Goal: Book appointment/travel/reservation

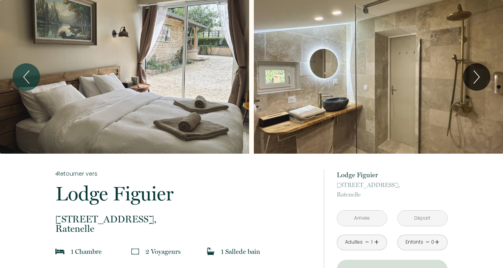
click at [24, 69] on icon "Previous" at bounding box center [26, 77] width 16 height 24
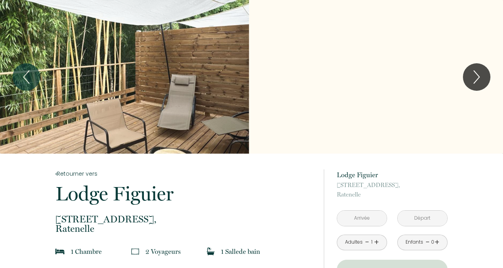
click at [23, 79] on icon "Previous" at bounding box center [26, 77] width 16 height 24
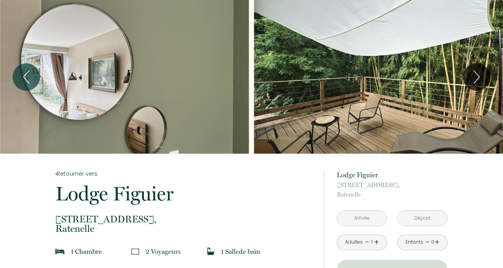
click at [487, 78] on button "Next" at bounding box center [476, 76] width 27 height 27
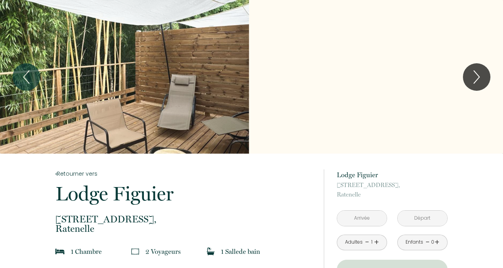
click at [490, 75] on button "Next" at bounding box center [476, 76] width 27 height 27
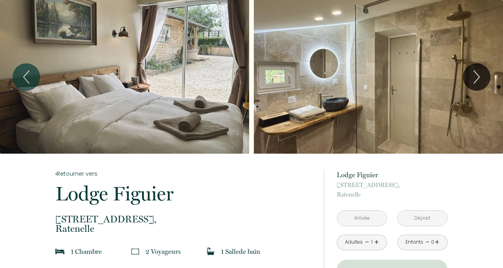
click at [483, 81] on icon "Next" at bounding box center [476, 77] width 16 height 24
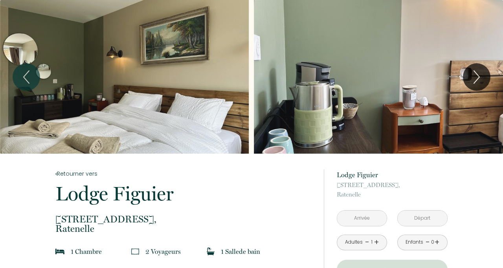
click at [483, 79] on icon "Next" at bounding box center [476, 77] width 16 height 24
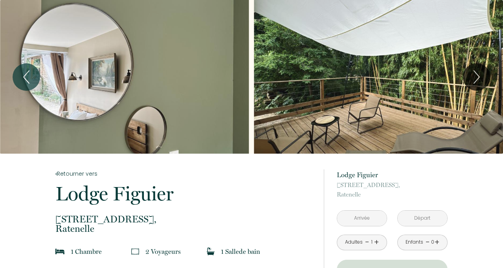
click at [483, 75] on icon "Next" at bounding box center [476, 77] width 16 height 24
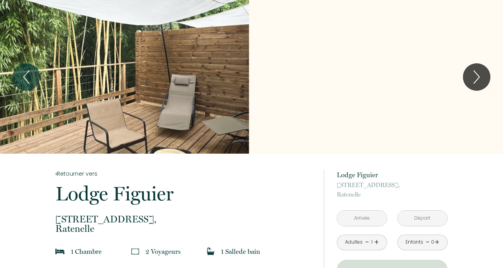
click at [484, 72] on icon "Next" at bounding box center [476, 77] width 16 height 24
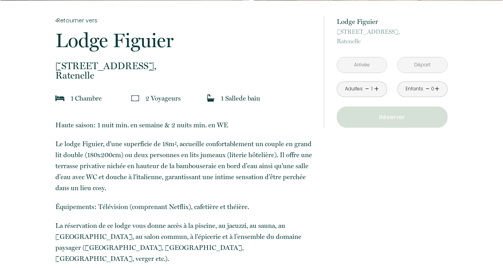
scroll to position [154, 0]
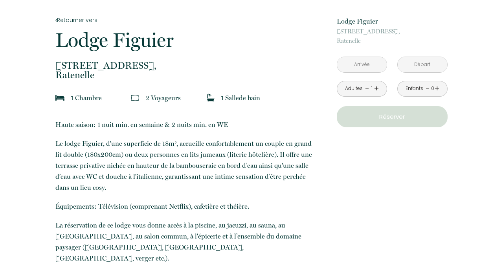
click at [364, 61] on input "text" at bounding box center [361, 64] width 49 height 15
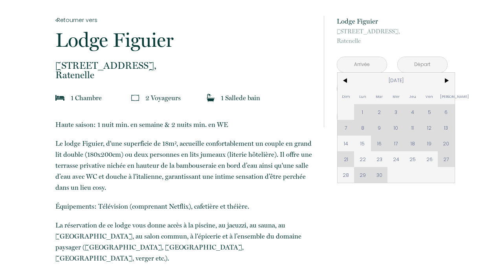
click at [439, 84] on span ">" at bounding box center [446, 81] width 17 height 16
click at [448, 82] on span ">" at bounding box center [446, 81] width 17 height 16
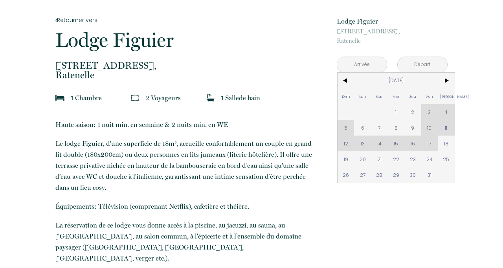
click at [449, 82] on span ">" at bounding box center [446, 81] width 17 height 16
click at [447, 81] on span ">" at bounding box center [446, 81] width 17 height 16
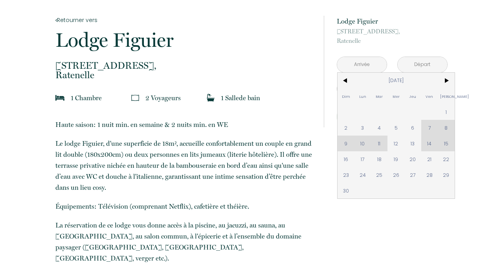
click at [429, 159] on div "Dim Lun Mar Mer Jeu Ven Sam 1 2 3 4 5 6 7 8 9 10 11 12 13 14 15 16 17 18 19 20 …" at bounding box center [395, 136] width 117 height 126
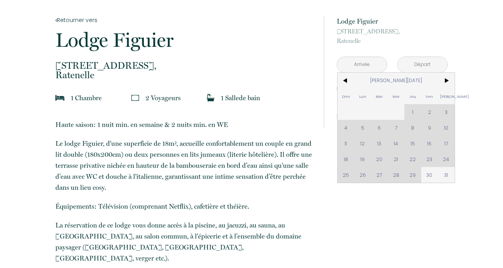
click at [346, 79] on span "<" at bounding box center [345, 81] width 17 height 16
click at [364, 61] on input "text" at bounding box center [361, 64] width 49 height 15
click at [346, 80] on span "<" at bounding box center [345, 81] width 17 height 16
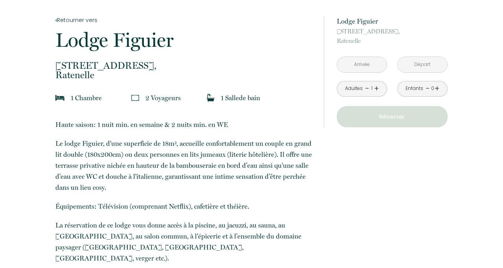
scroll to position [148, 0]
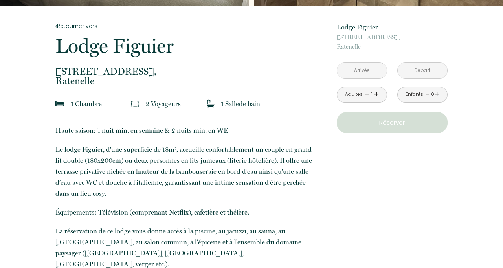
click at [361, 69] on input "text" at bounding box center [361, 70] width 49 height 15
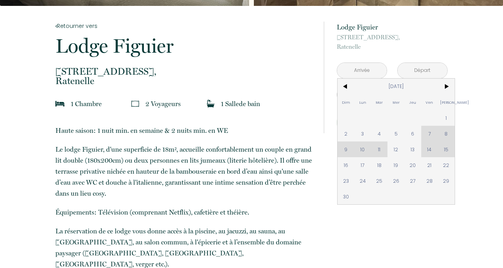
click at [364, 68] on input "text" at bounding box center [361, 70] width 49 height 15
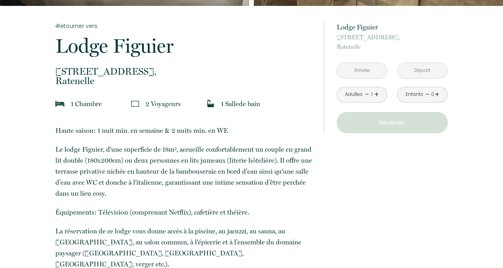
click at [368, 66] on input "text" at bounding box center [361, 70] width 49 height 15
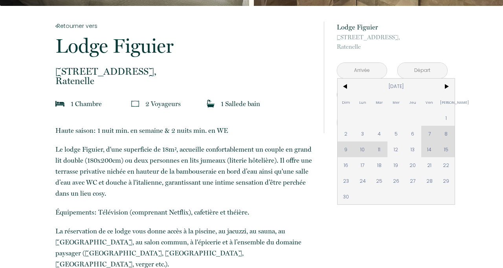
click at [428, 167] on span "21" at bounding box center [429, 165] width 17 height 16
click at [429, 66] on input "text" at bounding box center [421, 70] width 49 height 15
click at [428, 70] on input "text" at bounding box center [421, 70] width 49 height 15
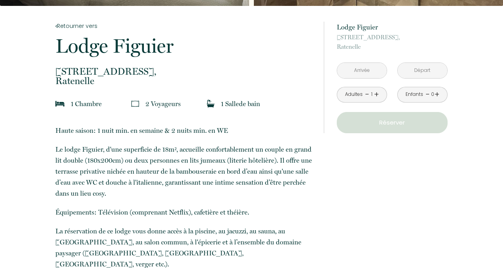
type input "[DATE]"
click at [426, 66] on input "[PERSON_NAME][DATE]" at bounding box center [421, 70] width 49 height 15
click at [0, 0] on span "[DATE]" at bounding box center [0, 0] width 0 height 0
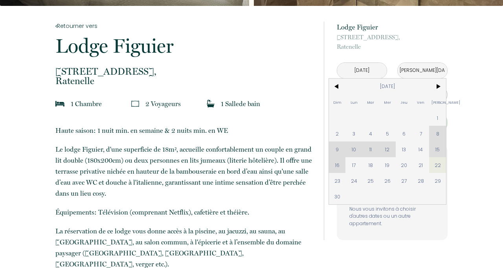
click at [357, 174] on p "Oups ! Les dates sélectionnées sont indisponibles." at bounding box center [392, 174] width 86 height 33
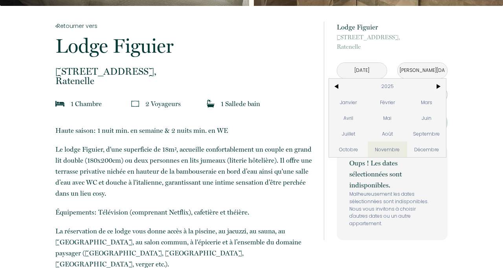
scroll to position [222, 0]
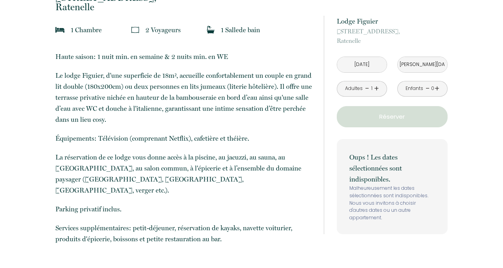
click at [419, 59] on input "[PERSON_NAME][DATE]" at bounding box center [421, 64] width 49 height 15
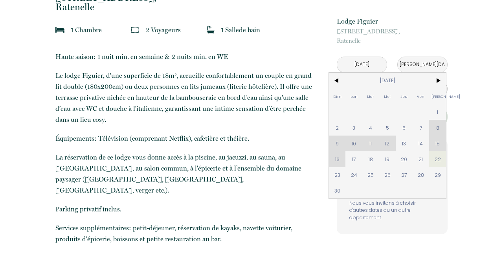
click at [424, 64] on input "[PERSON_NAME][DATE]" at bounding box center [421, 64] width 49 height 15
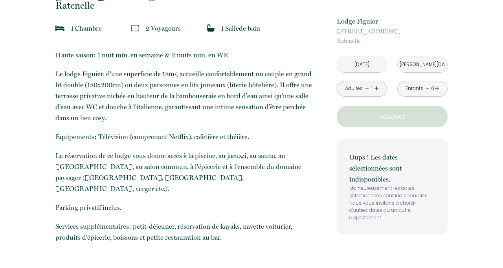
scroll to position [219, 0]
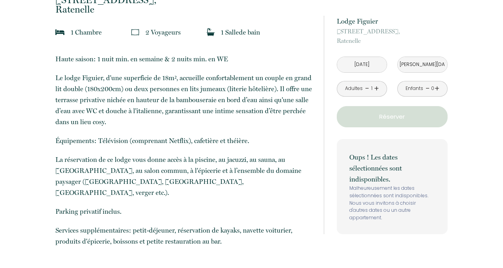
click at [430, 60] on input "[PERSON_NAME][DATE]" at bounding box center [421, 64] width 49 height 15
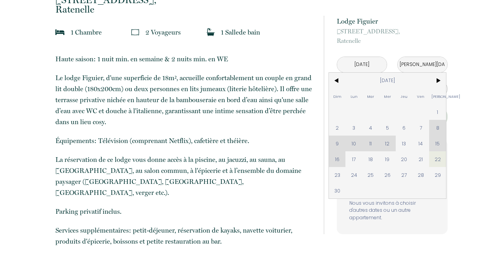
click at [355, 175] on span "24" at bounding box center [353, 175] width 17 height 16
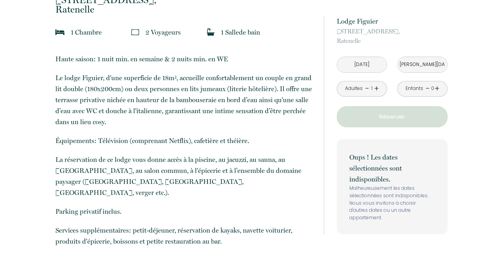
type input "[DATE]"
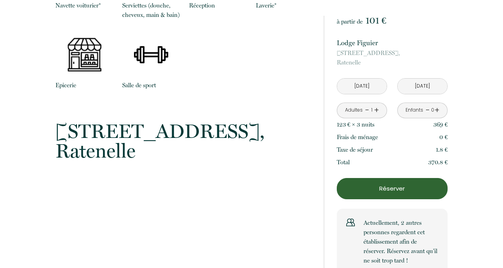
scroll to position [1008, 0]
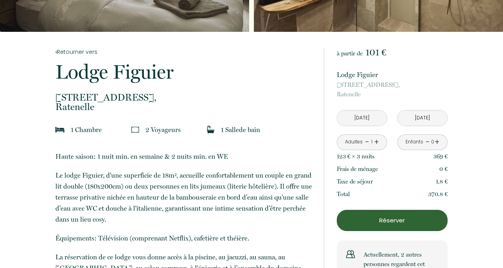
scroll to position [0, 0]
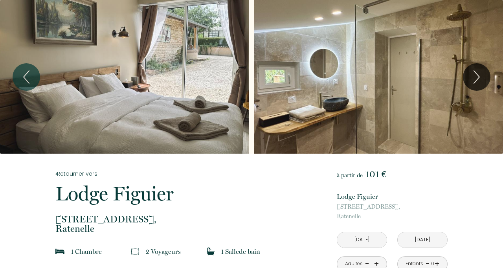
click at [69, 200] on p "Lodge Figuier" at bounding box center [184, 194] width 258 height 20
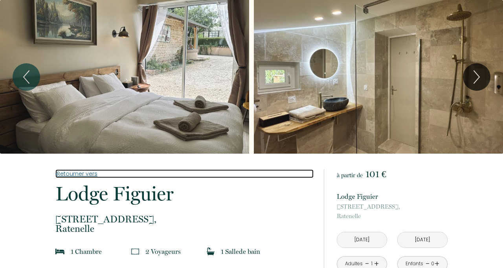
click at [55, 174] on icon at bounding box center [56, 173] width 2 height 5
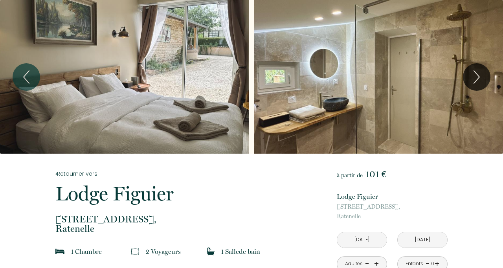
click at [477, 78] on icon "Next" at bounding box center [476, 77] width 16 height 24
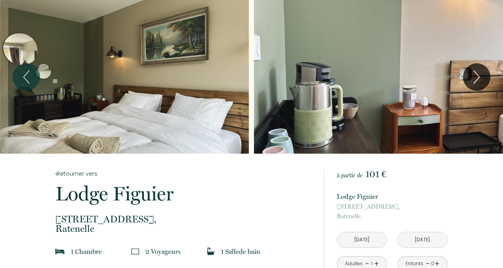
click at [482, 74] on icon "Next" at bounding box center [476, 77] width 16 height 24
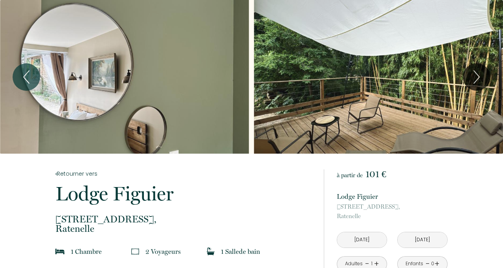
click at [479, 79] on icon "Next" at bounding box center [476, 77] width 16 height 24
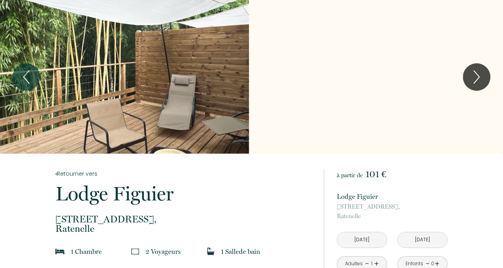
click at [480, 82] on icon "Next" at bounding box center [476, 77] width 16 height 24
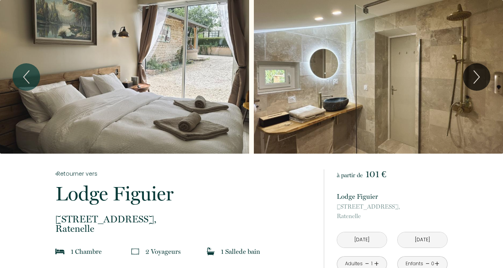
click at [472, 77] on icon "Next" at bounding box center [476, 77] width 16 height 24
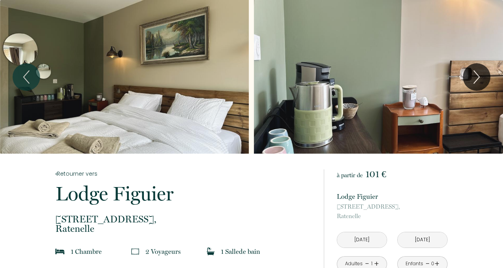
click at [484, 82] on icon "Next" at bounding box center [476, 77] width 16 height 24
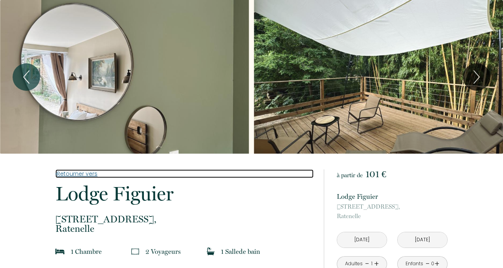
click at [67, 175] on link "Retourner vers" at bounding box center [184, 173] width 258 height 9
click at [68, 170] on link "Retourner vers" at bounding box center [184, 173] width 258 height 9
click at [65, 174] on link "Retourner vers" at bounding box center [184, 173] width 258 height 9
click at [68, 172] on link "Retourner vers" at bounding box center [184, 173] width 258 height 9
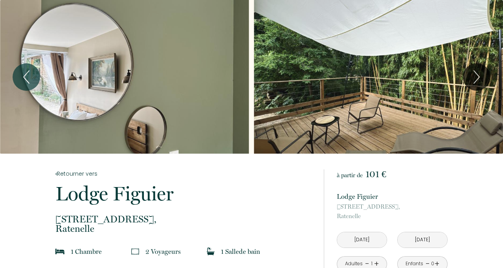
click at [23, 78] on icon "Previous" at bounding box center [26, 77] width 16 height 24
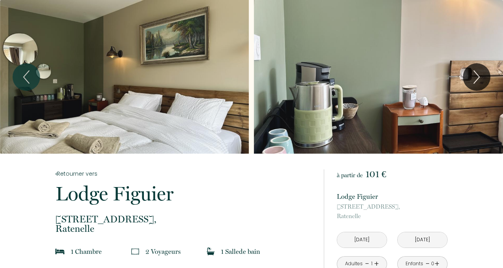
click at [24, 79] on icon "Previous" at bounding box center [26, 77] width 16 height 24
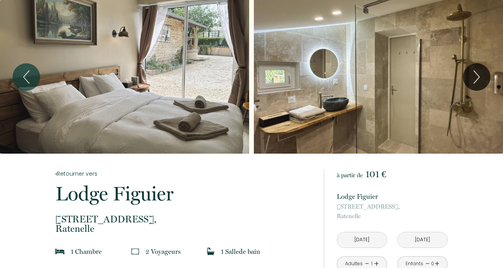
click at [23, 78] on icon "Previous" at bounding box center [26, 77] width 16 height 24
